Goal: Task Accomplishment & Management: Use online tool/utility

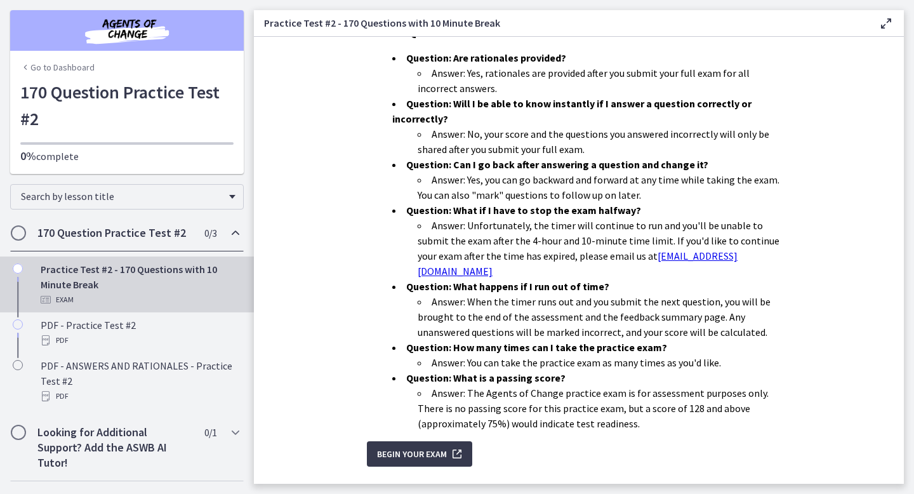
scroll to position [361, 0]
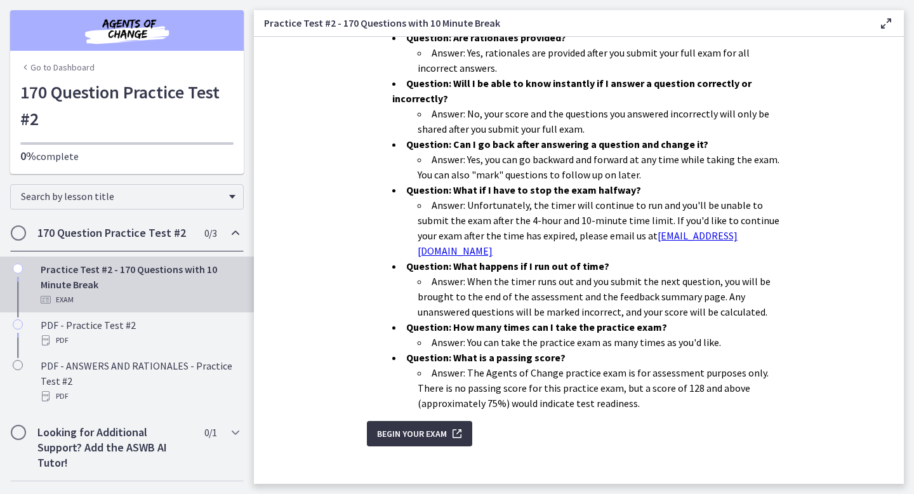
click at [404, 426] on span "Begin Your Exam" at bounding box center [412, 433] width 70 height 15
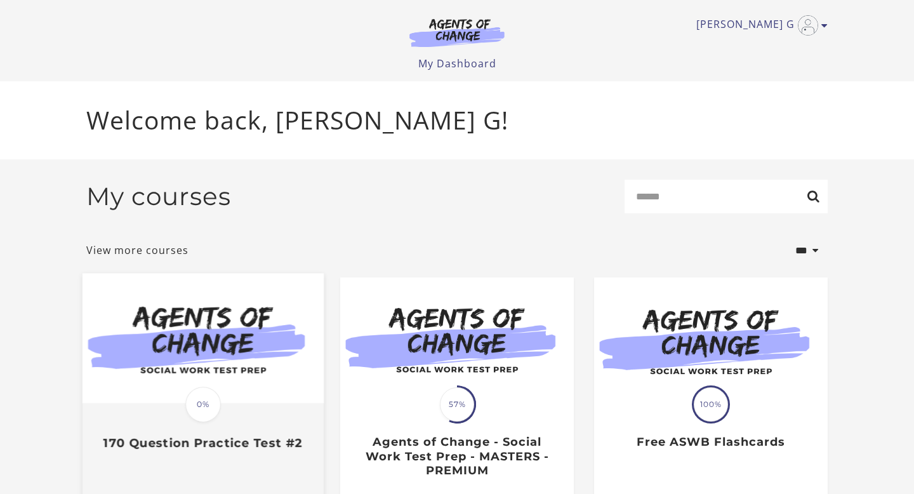
click at [246, 377] on img at bounding box center [203, 339] width 241 height 130
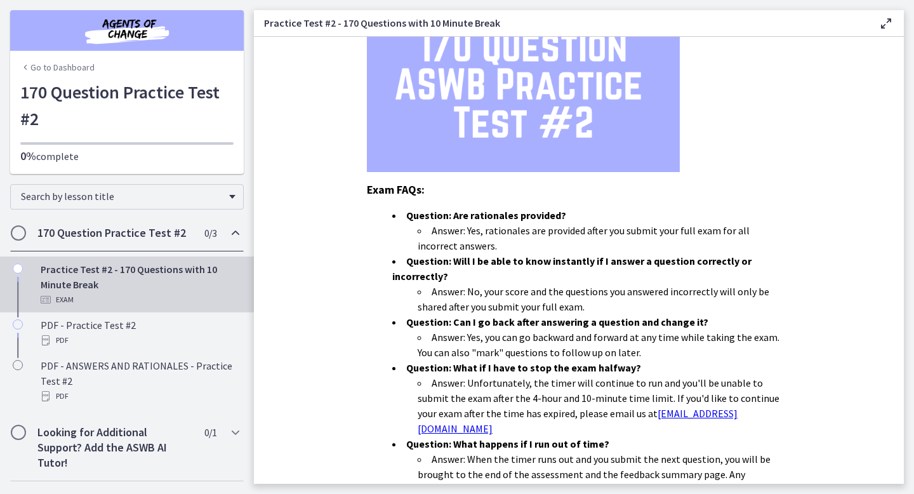
scroll to position [361, 0]
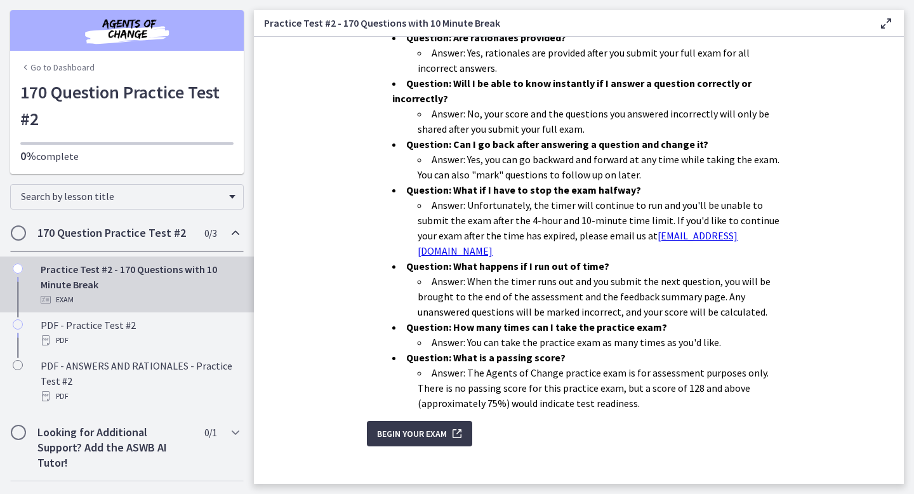
click at [616, 223] on li "Answer: Unfortunately, the timer will continue to run and you'll be unable to s…" at bounding box center [604, 227] width 373 height 61
click at [400, 426] on span "Begin Your Exam" at bounding box center [412, 433] width 70 height 15
